Goal: Task Accomplishment & Management: Manage account settings

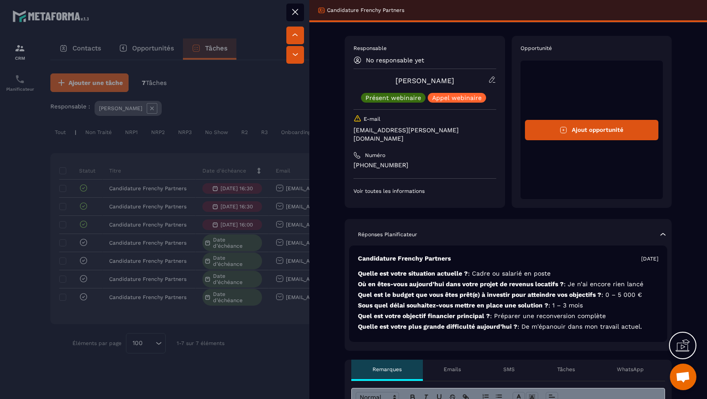
scroll to position [0, 268]
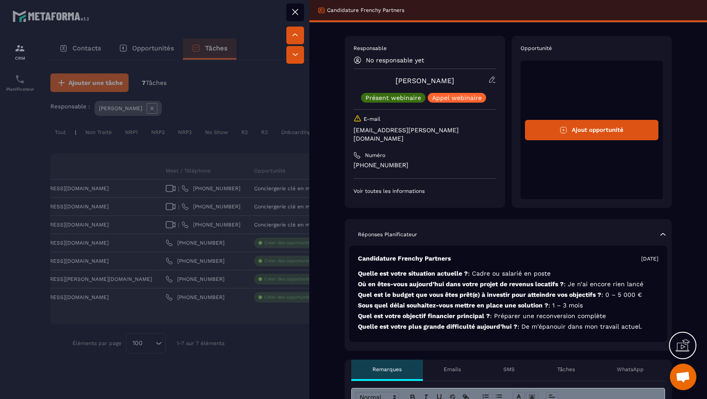
click at [486, 84] on div "[PERSON_NAME] Présent webinaire [PERSON_NAME] webinaire" at bounding box center [424, 89] width 143 height 27
click at [491, 80] on icon at bounding box center [492, 80] width 8 height 8
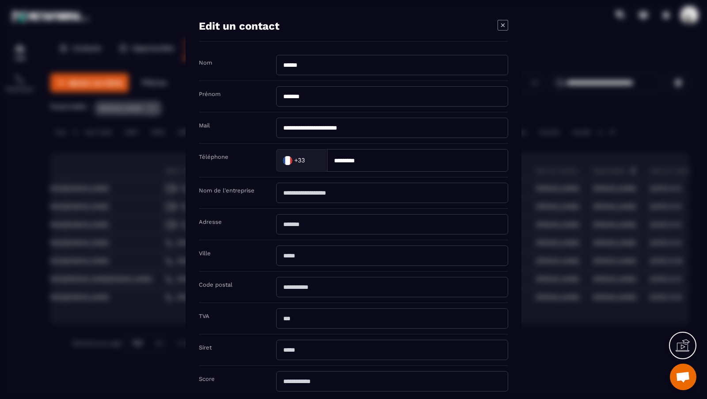
click at [432, 129] on input "**********" at bounding box center [392, 128] width 232 height 20
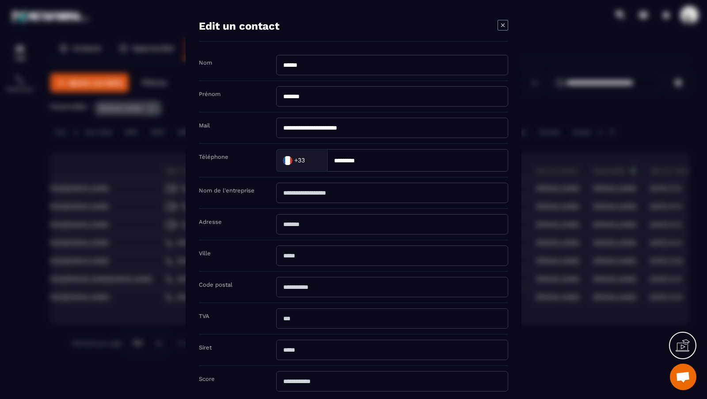
click at [432, 129] on input "**********" at bounding box center [392, 128] width 232 height 20
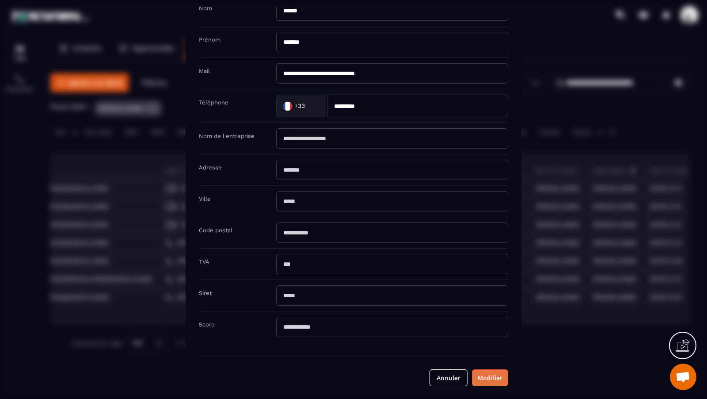
type input "**********"
click at [491, 374] on button "Modifier" at bounding box center [490, 377] width 36 height 17
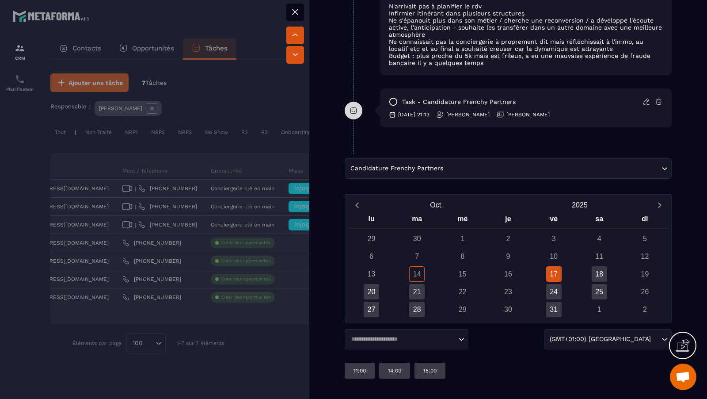
scroll to position [573, 0]
click at [541, 171] on input "Search for option" at bounding box center [552, 169] width 214 height 10
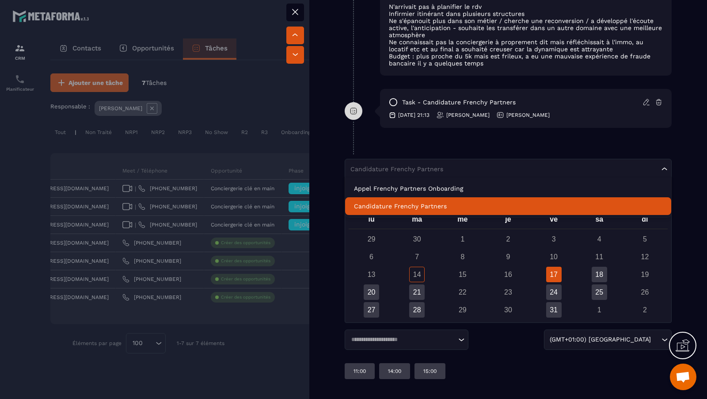
click at [484, 202] on p "Candidature Frenchy Partners" at bounding box center [508, 205] width 308 height 9
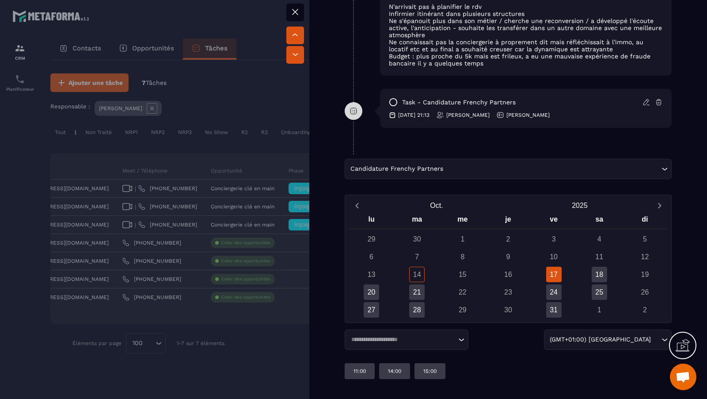
click at [559, 274] on div "17" at bounding box center [553, 273] width 15 height 15
click at [606, 277] on div "18" at bounding box center [599, 273] width 15 height 15
click at [554, 273] on div "17" at bounding box center [553, 273] width 15 height 15
click at [594, 275] on div "18" at bounding box center [599, 273] width 15 height 15
click at [373, 294] on div "20" at bounding box center [371, 291] width 15 height 15
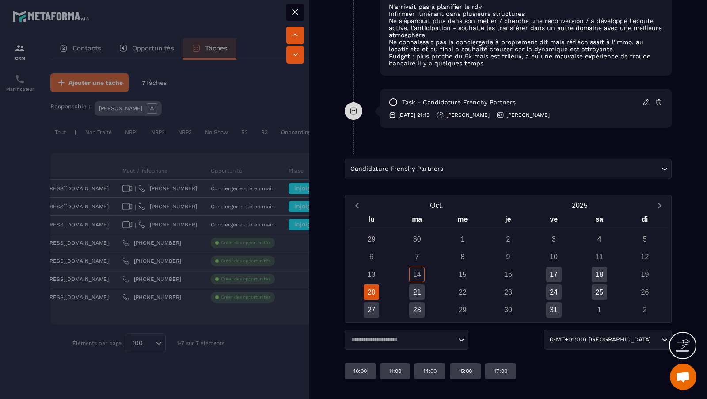
click at [373, 294] on div "20" at bounding box center [371, 291] width 15 height 15
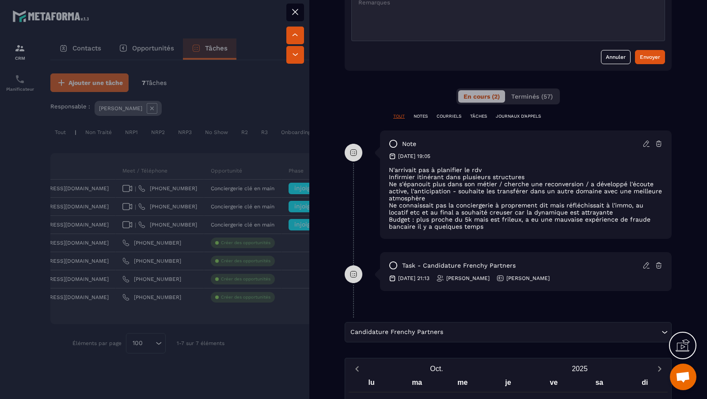
scroll to position [574, 0]
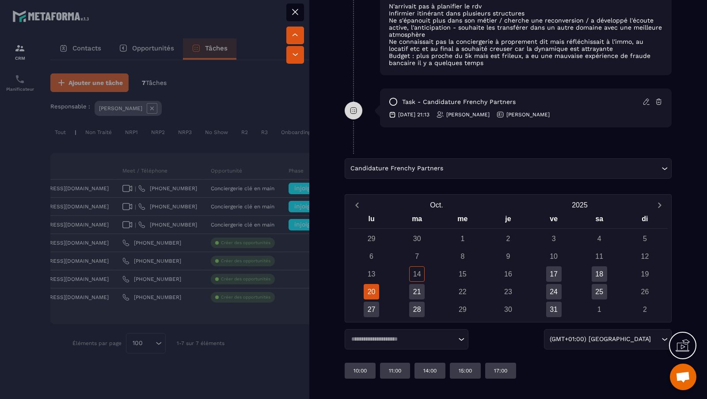
click at [260, 182] on div at bounding box center [353, 199] width 707 height 399
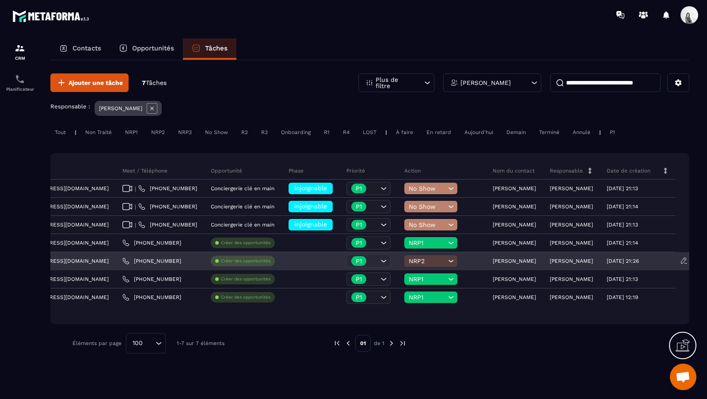
click at [448, 255] on div "NRP2" at bounding box center [430, 260] width 53 height 11
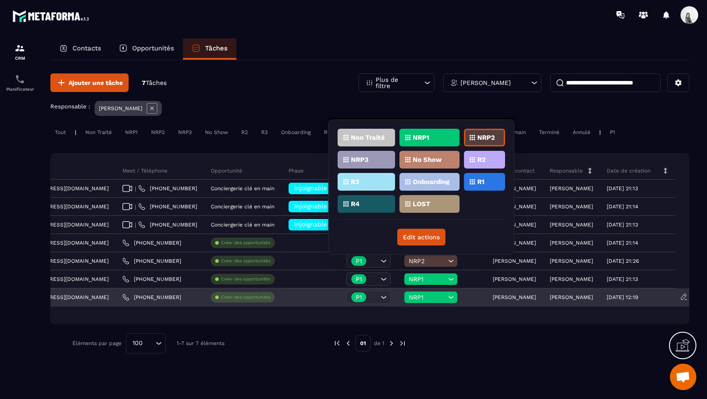
click at [504, 295] on p "[PERSON_NAME]" at bounding box center [514, 297] width 43 height 6
